Goal: Task Accomplishment & Management: Use online tool/utility

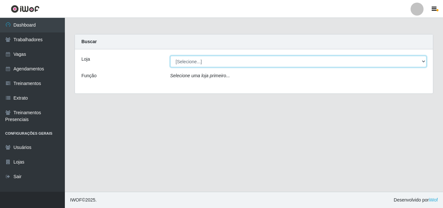
click at [206, 60] on select "[Selecione...] Castelinho Supermercado" at bounding box center [298, 61] width 256 height 11
select select "377"
click at [170, 56] on select "[Selecione...] Castelinho Supermercado" at bounding box center [298, 61] width 256 height 11
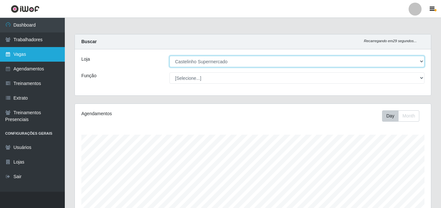
scroll to position [135, 356]
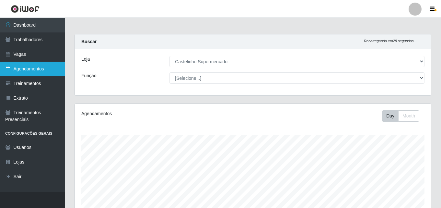
click at [29, 62] on link "Agendamentos" at bounding box center [32, 69] width 65 height 15
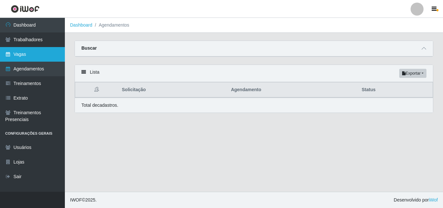
click at [39, 55] on link "Vagas" at bounding box center [32, 54] width 65 height 15
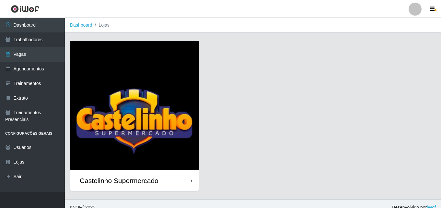
click at [176, 103] on img at bounding box center [134, 105] width 129 height 129
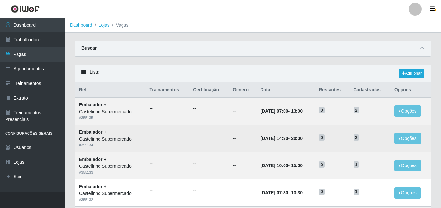
scroll to position [65, 0]
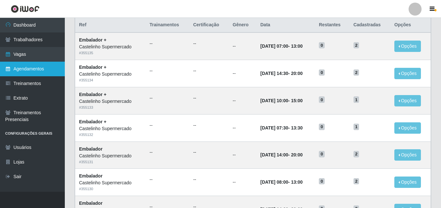
click at [0, 66] on link "Agendamentos" at bounding box center [32, 69] width 65 height 15
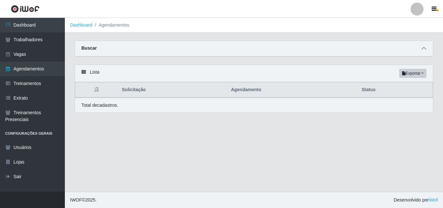
click at [423, 47] on icon at bounding box center [423, 48] width 5 height 5
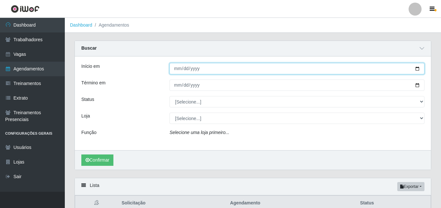
click at [415, 69] on input "Início em" at bounding box center [297, 68] width 255 height 11
type input "[DATE]"
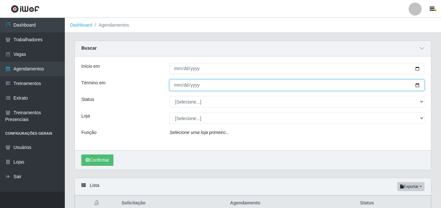
click at [418, 85] on input "Término em" at bounding box center [297, 84] width 255 height 11
type input "[DATE]"
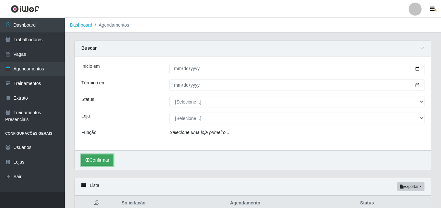
click at [89, 162] on icon "submit" at bounding box center [88, 160] width 4 height 5
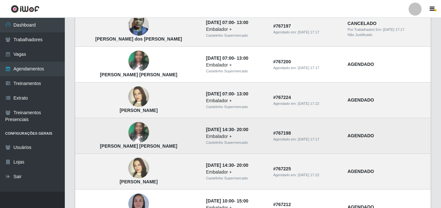
scroll to position [135, 0]
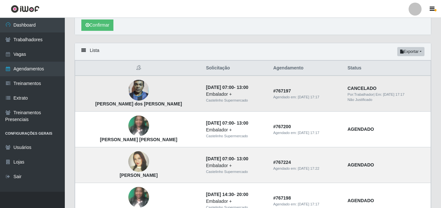
click at [128, 95] on img at bounding box center [138, 90] width 21 height 28
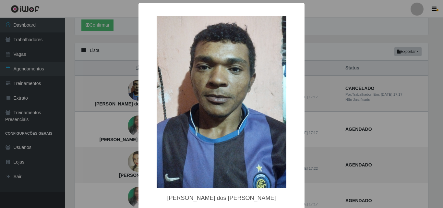
click at [360, 93] on div "× [PERSON_NAME] dos [PERSON_NAME] OK Cancel" at bounding box center [221, 104] width 443 height 208
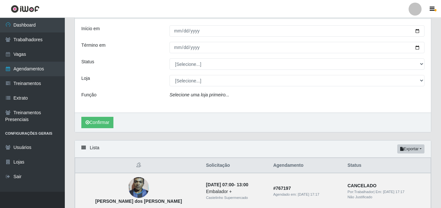
scroll to position [0, 0]
